Goal: Information Seeking & Learning: Find contact information

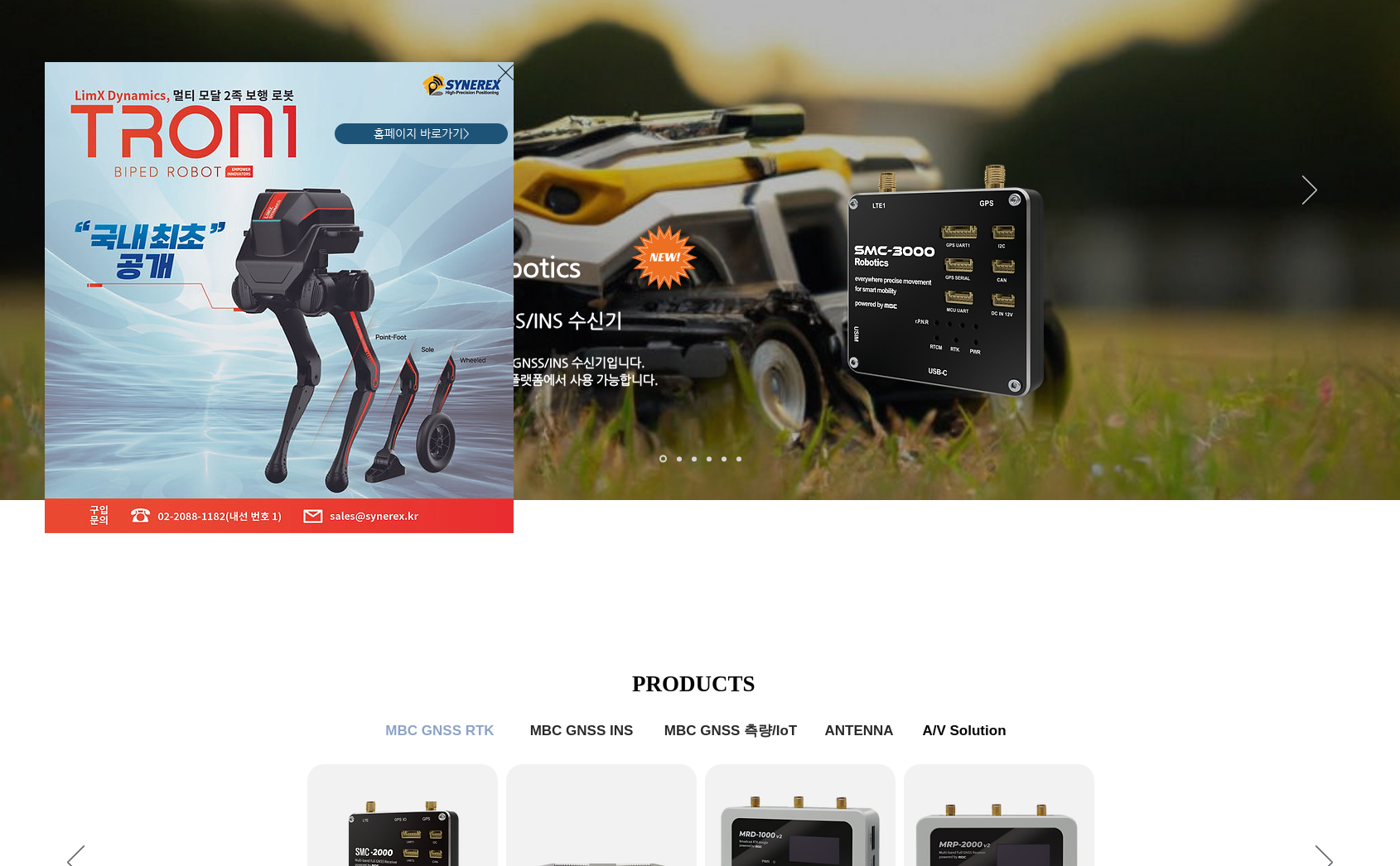
click at [507, 73] on icon "사이트로 돌아가기" at bounding box center [506, 72] width 16 height 20
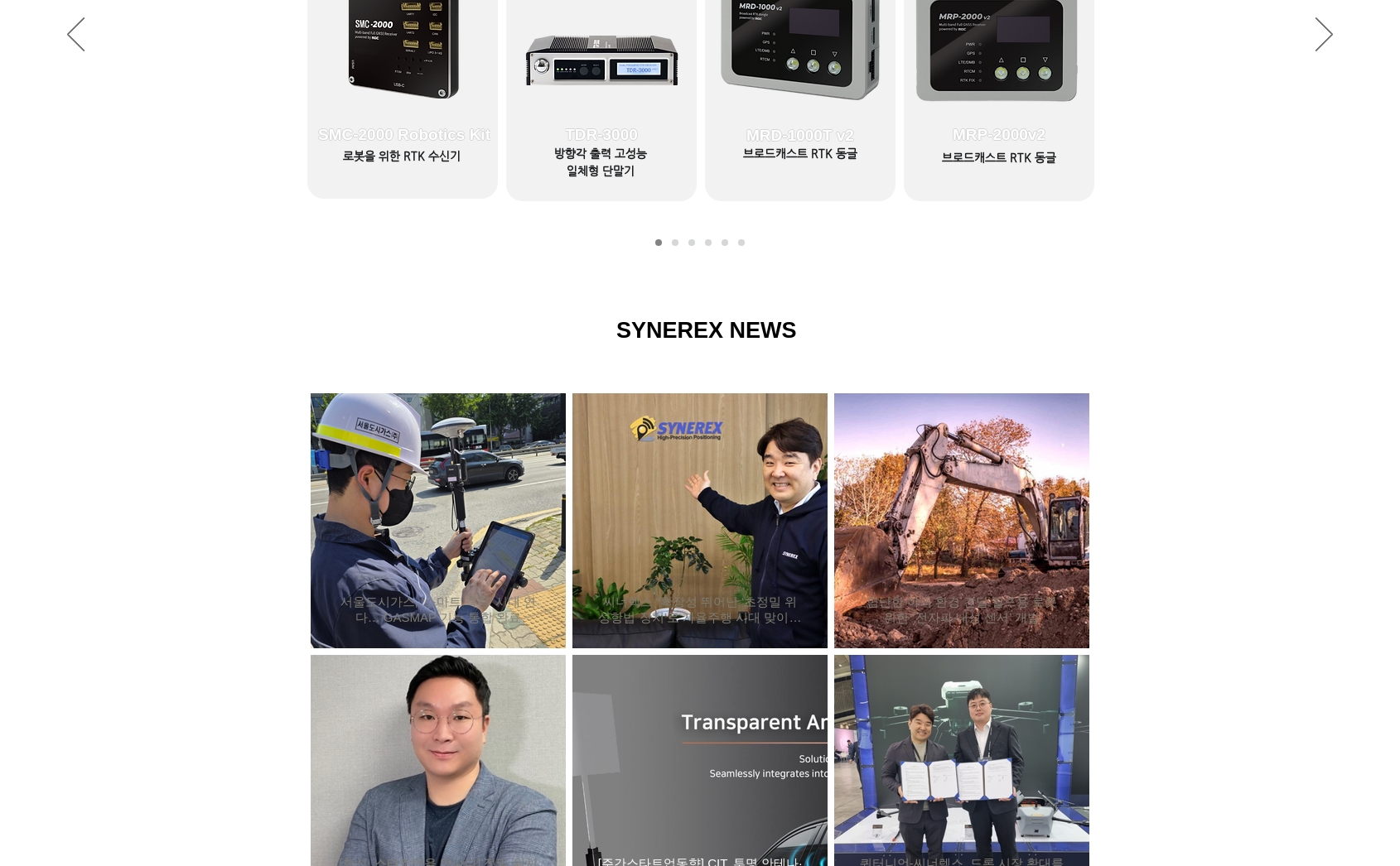
scroll to position [1279, 0]
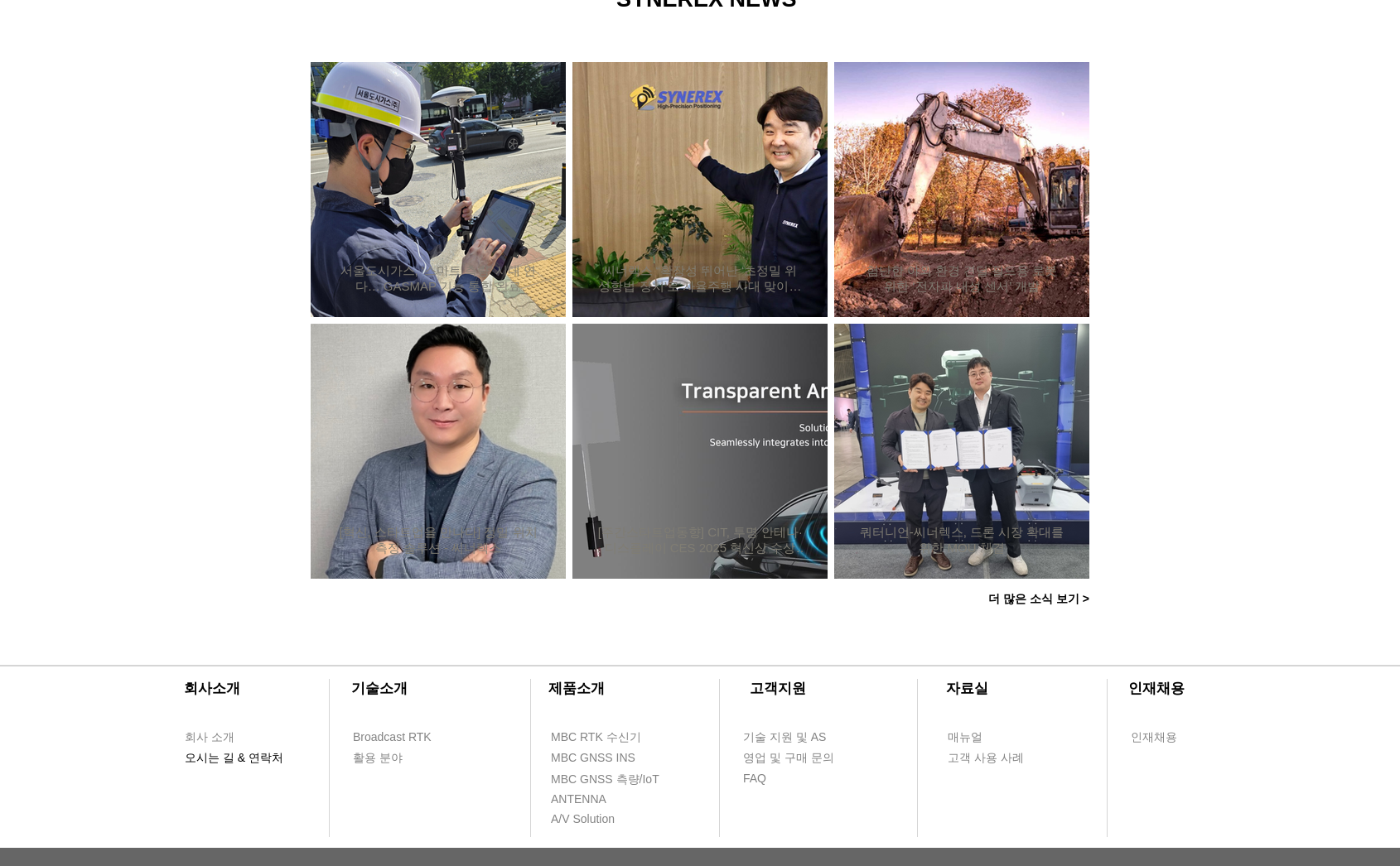
click at [236, 760] on span "오시는 길 & 연락처" at bounding box center [233, 759] width 99 height 17
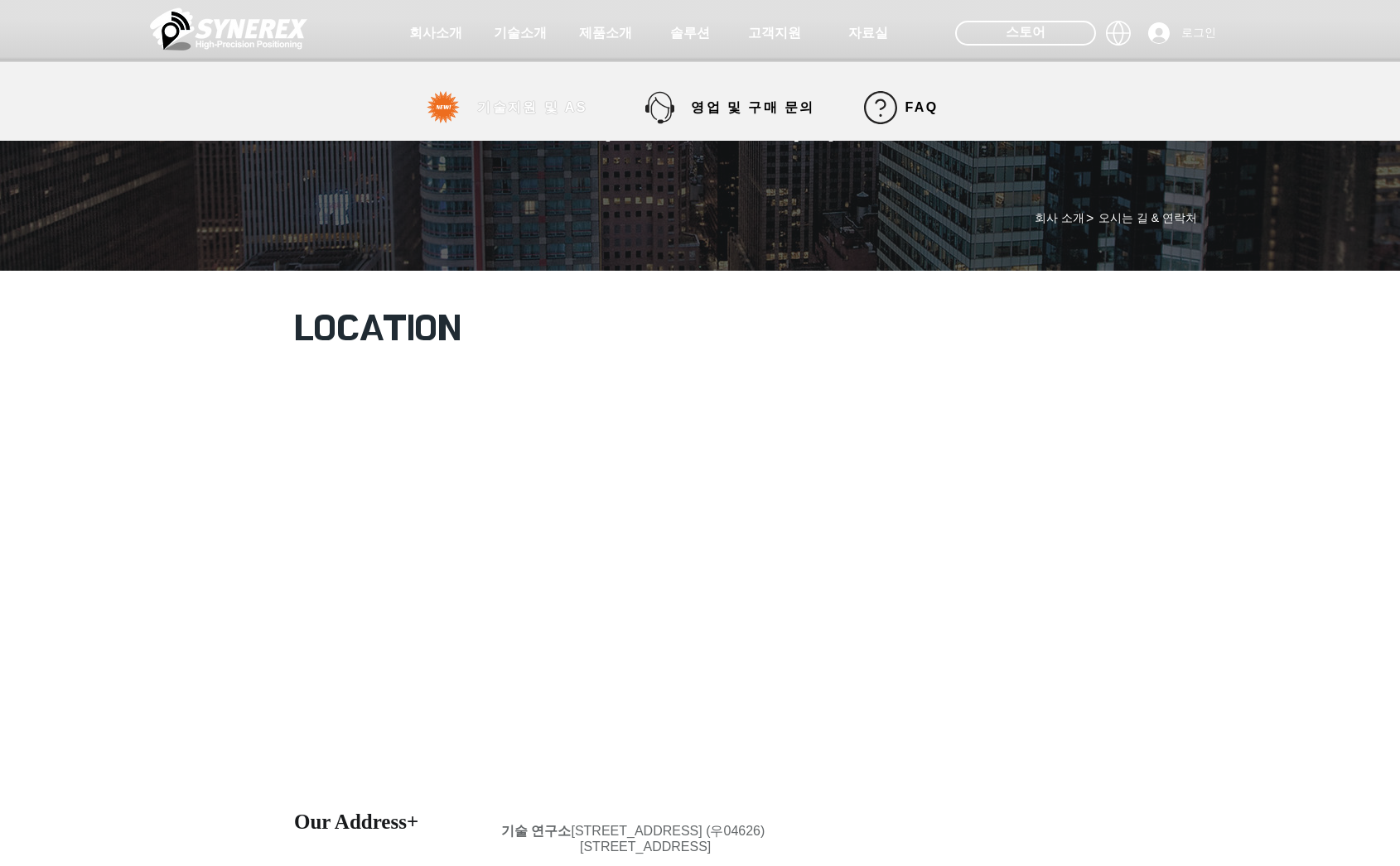
click at [483, 107] on span "기술지원 및 AS" at bounding box center [533, 108] width 110 height 18
select select "******"
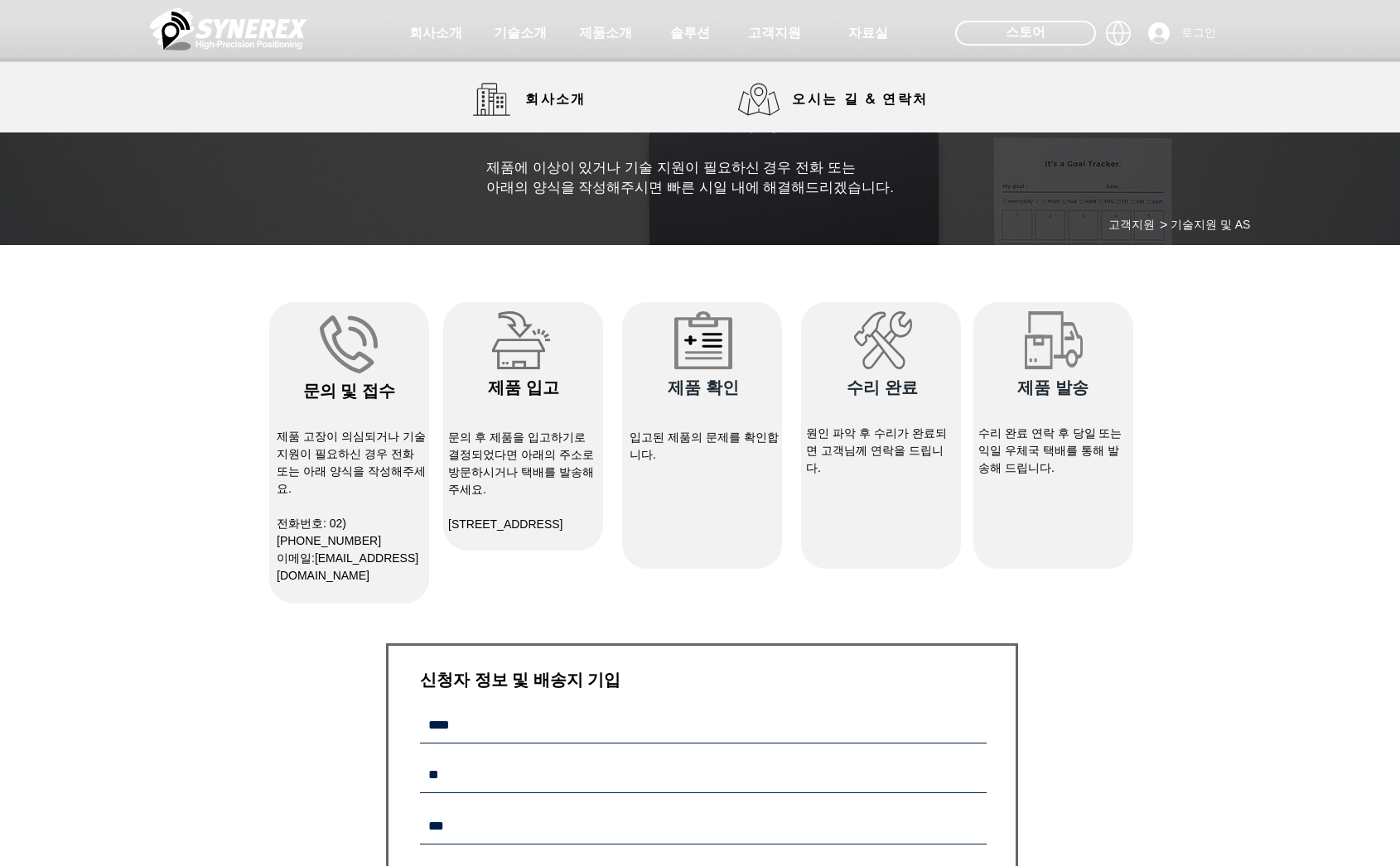
click at [246, 34] on img at bounding box center [228, 29] width 157 height 50
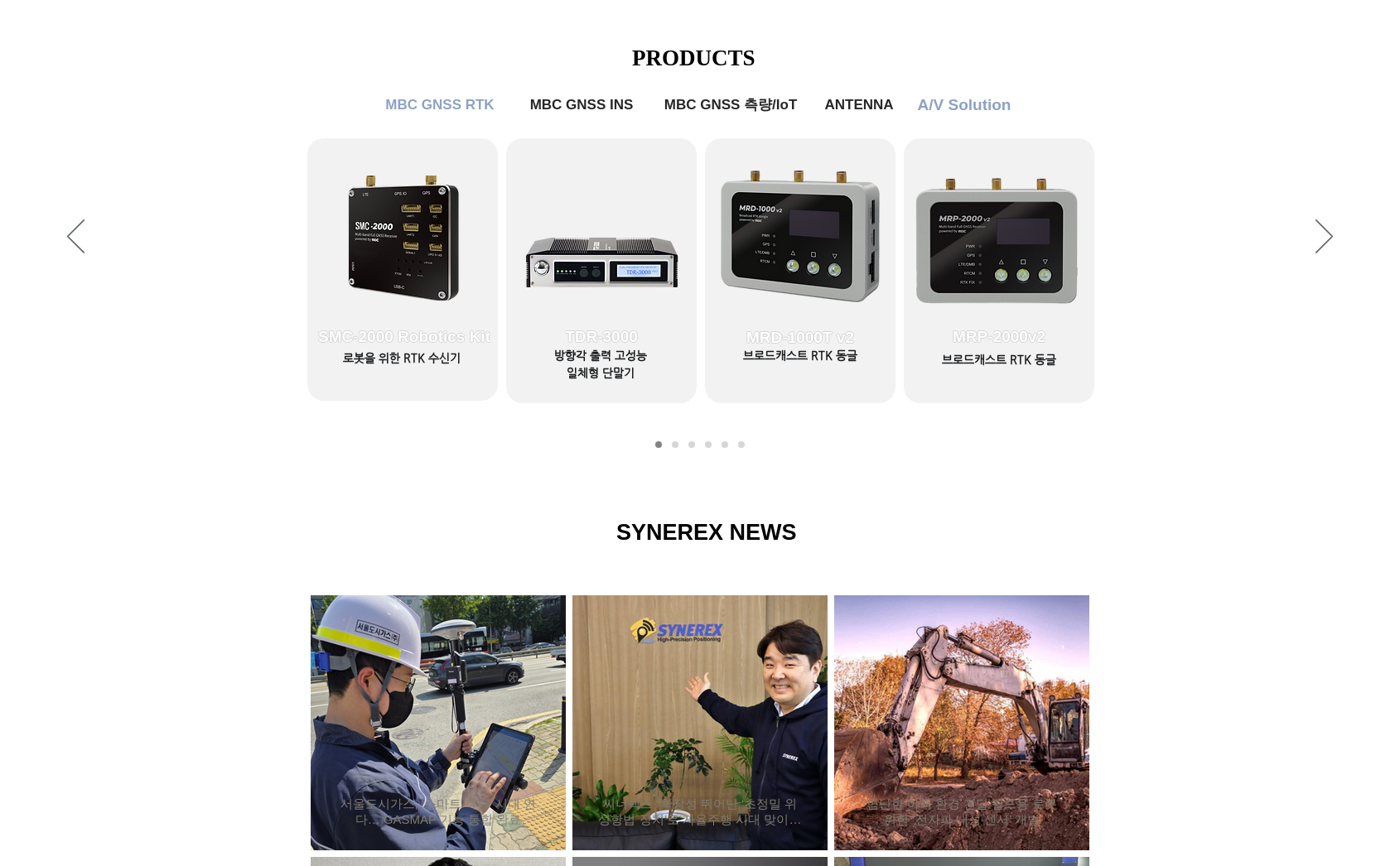
scroll to position [911, 0]
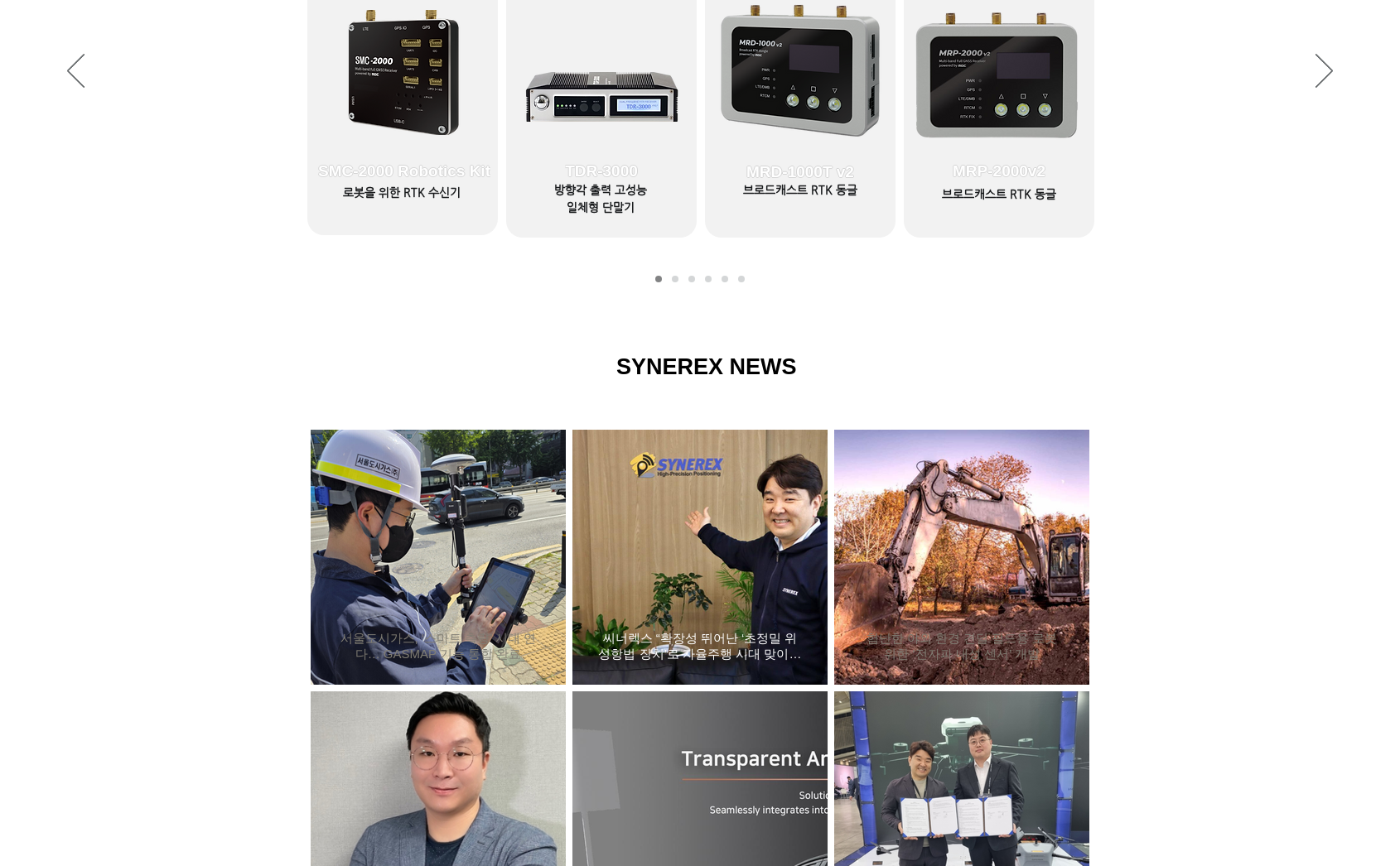
click at [674, 544] on div "씨너렉스 “확장성 뛰어난 ‘초정밀 위성항법 장치’로 자율주행 시대 맞이할 것”" at bounding box center [700, 557] width 210 height 216
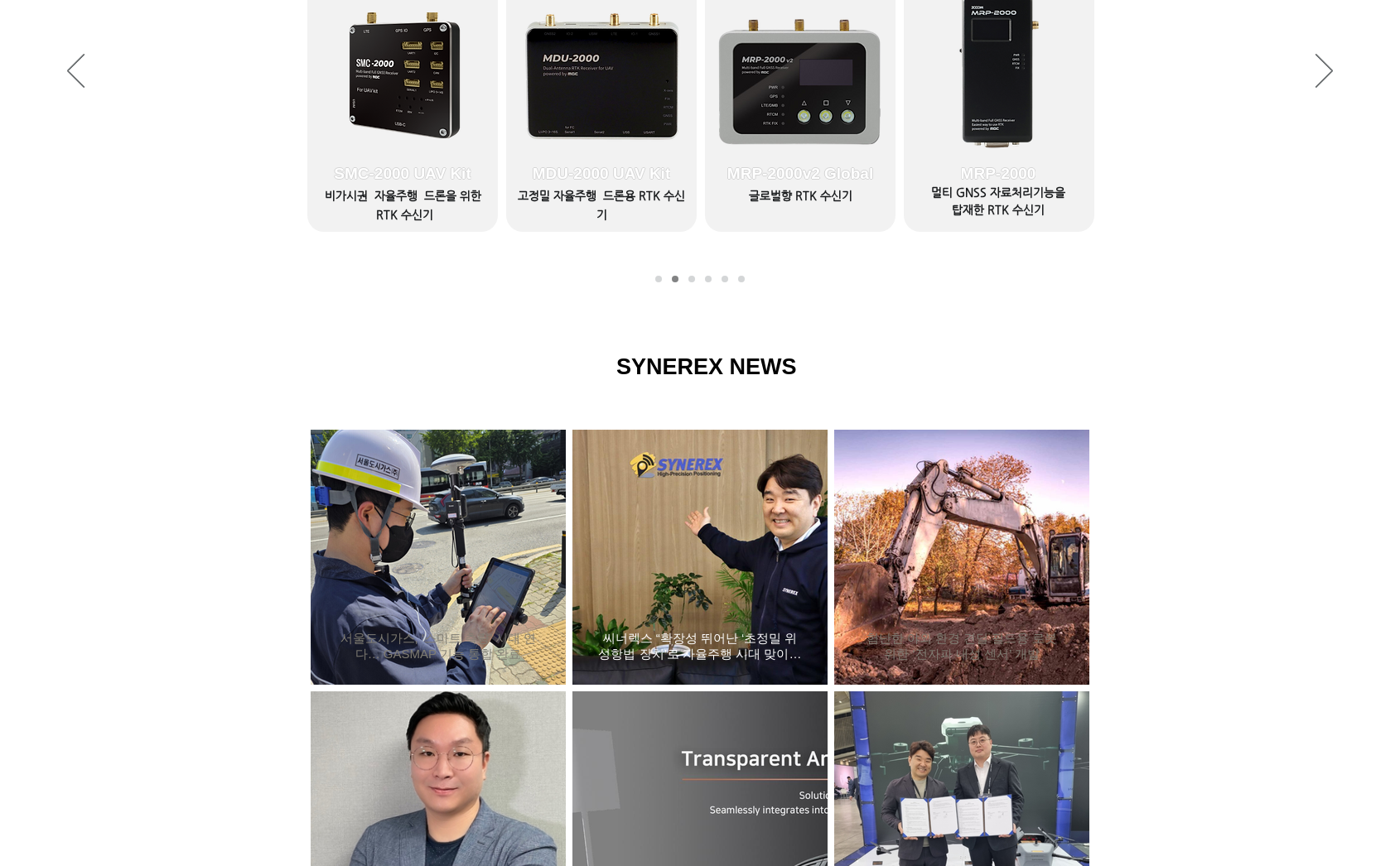
click at [691, 651] on h2 "씨너렉스 “확장성 뛰어난 ‘초정밀 위성항법 장치’로 자율주행 시대 맞이할 것”" at bounding box center [700, 646] width 205 height 31
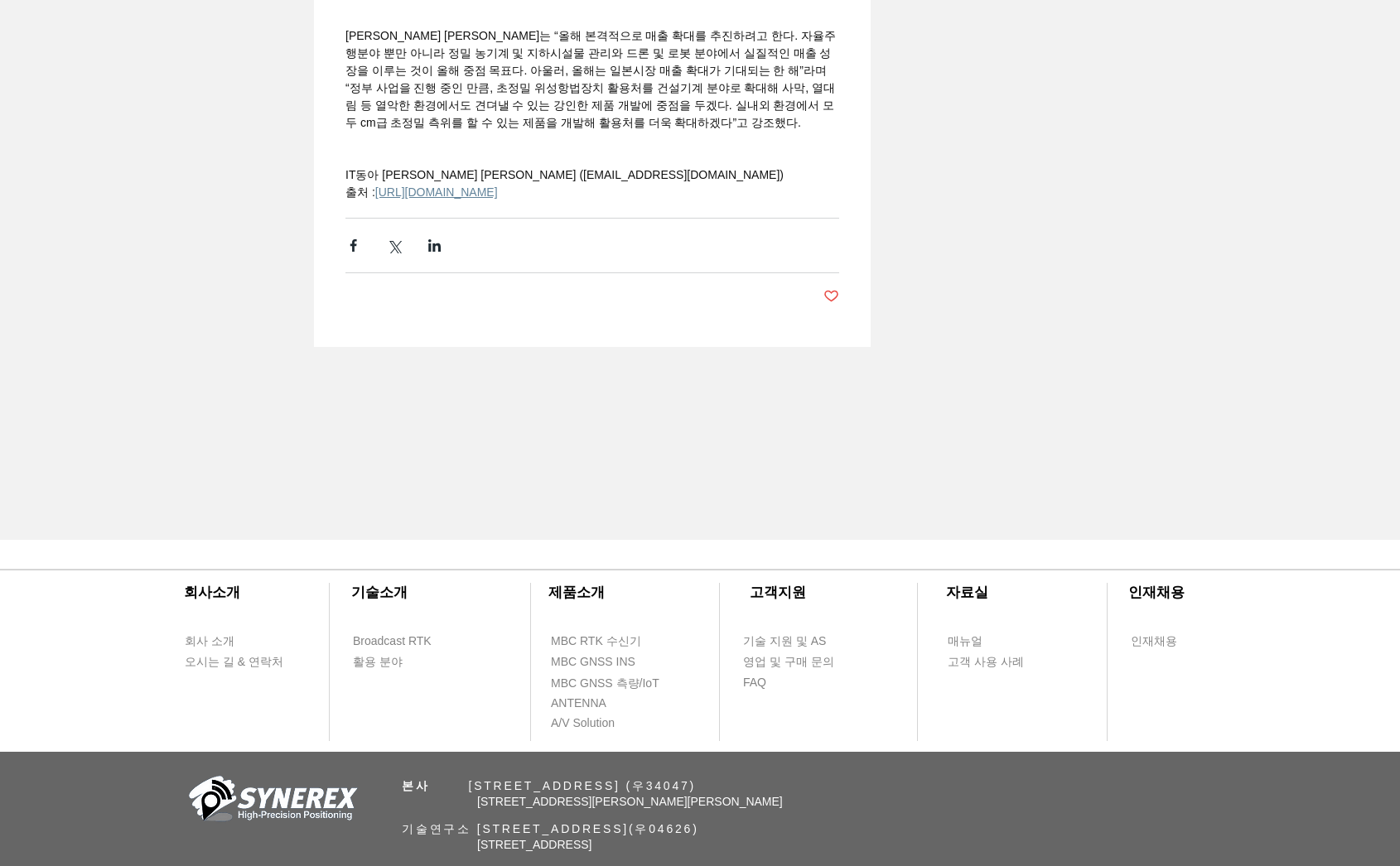
scroll to position [4058, 0]
